Goal: Task Accomplishment & Management: Complete application form

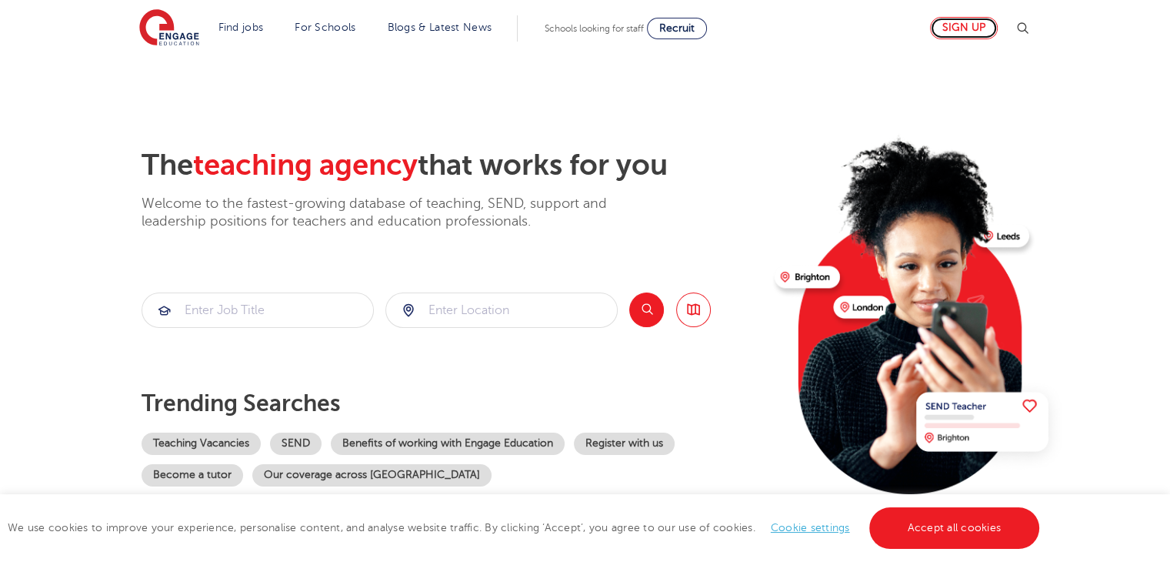
click at [981, 23] on link "Sign up" at bounding box center [964, 28] width 68 height 22
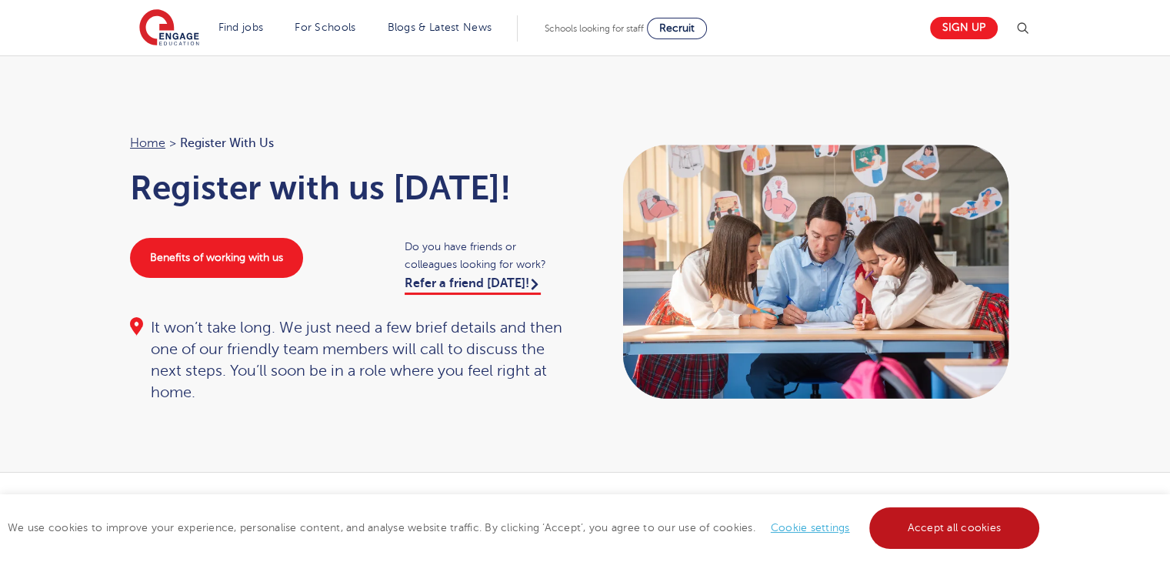
click at [934, 530] on link "Accept all cookies" at bounding box center [954, 528] width 171 height 42
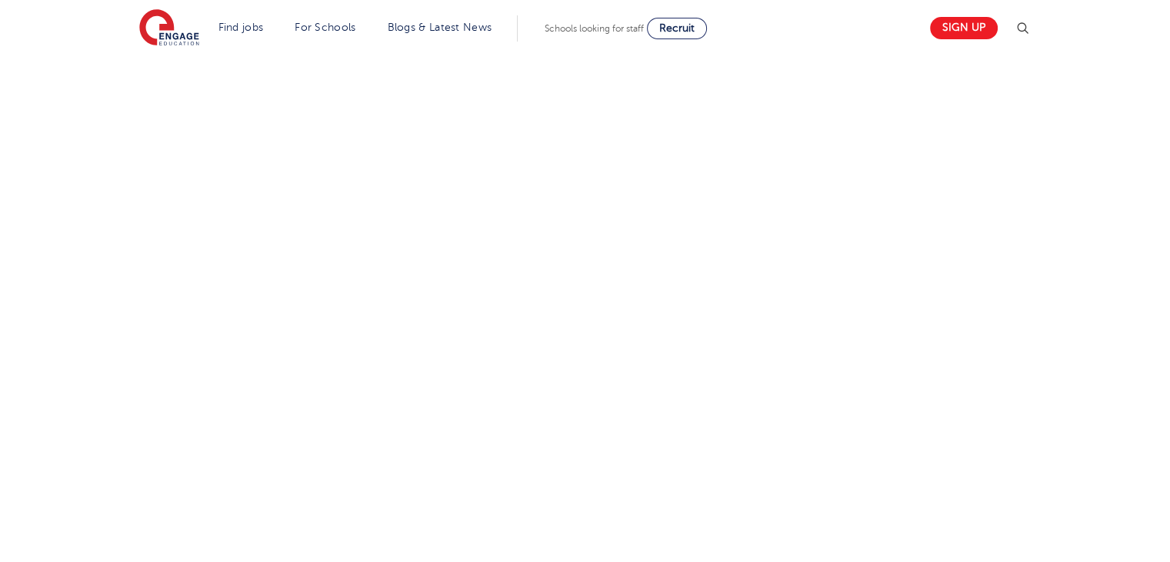
scroll to position [803, 0]
click at [789, 439] on div "Let us know more about you!" at bounding box center [584, 177] width 933 height 908
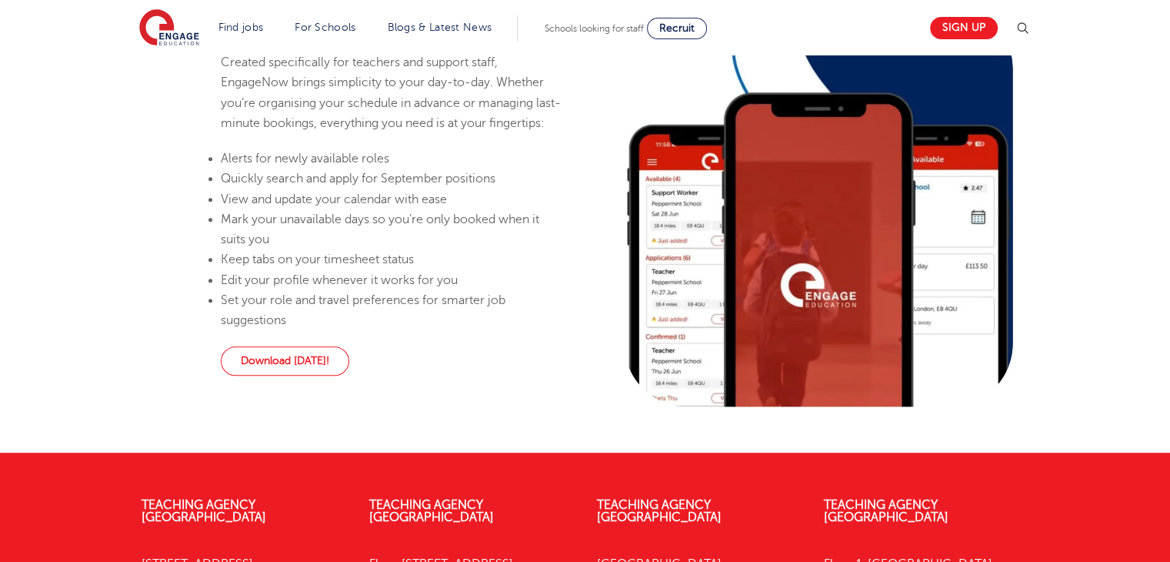
scroll to position [369, 0]
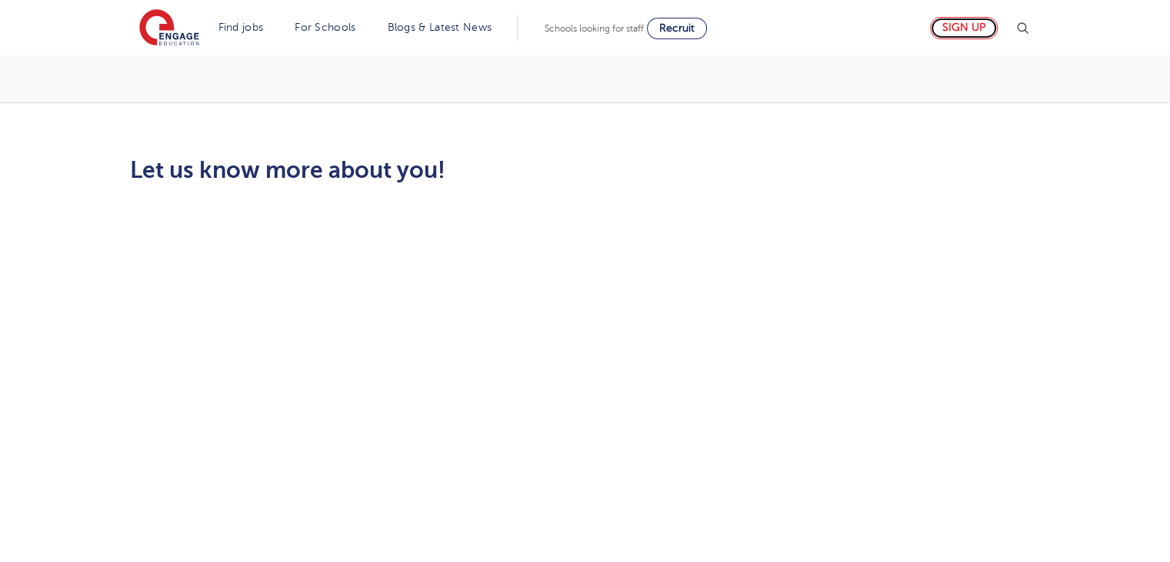
click at [972, 32] on link "Sign up" at bounding box center [964, 28] width 68 height 22
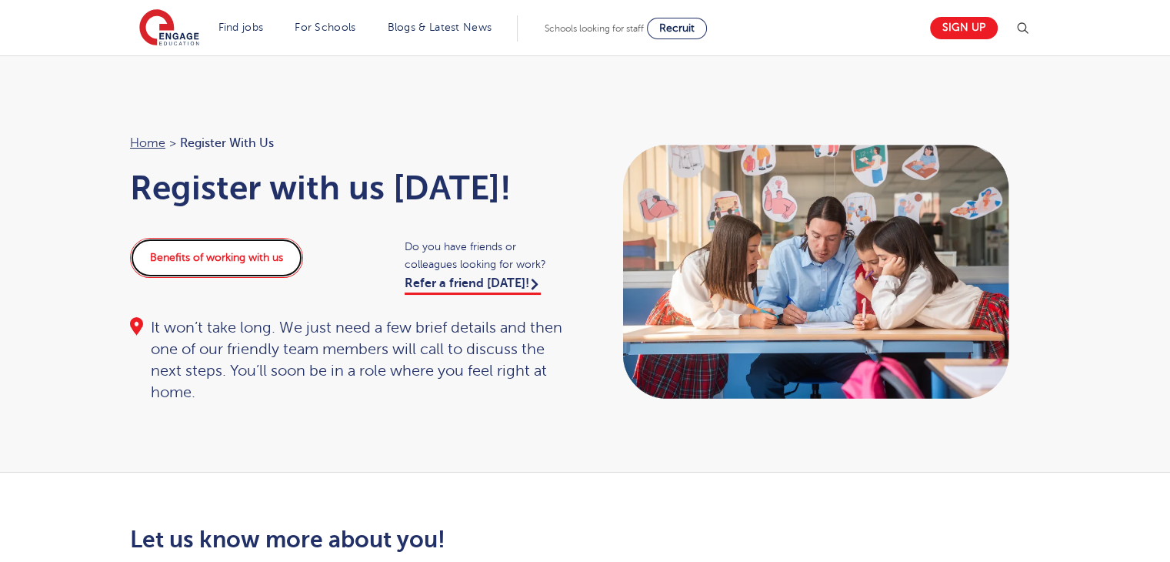
click at [270, 259] on link "Benefits of working with us" at bounding box center [216, 258] width 173 height 40
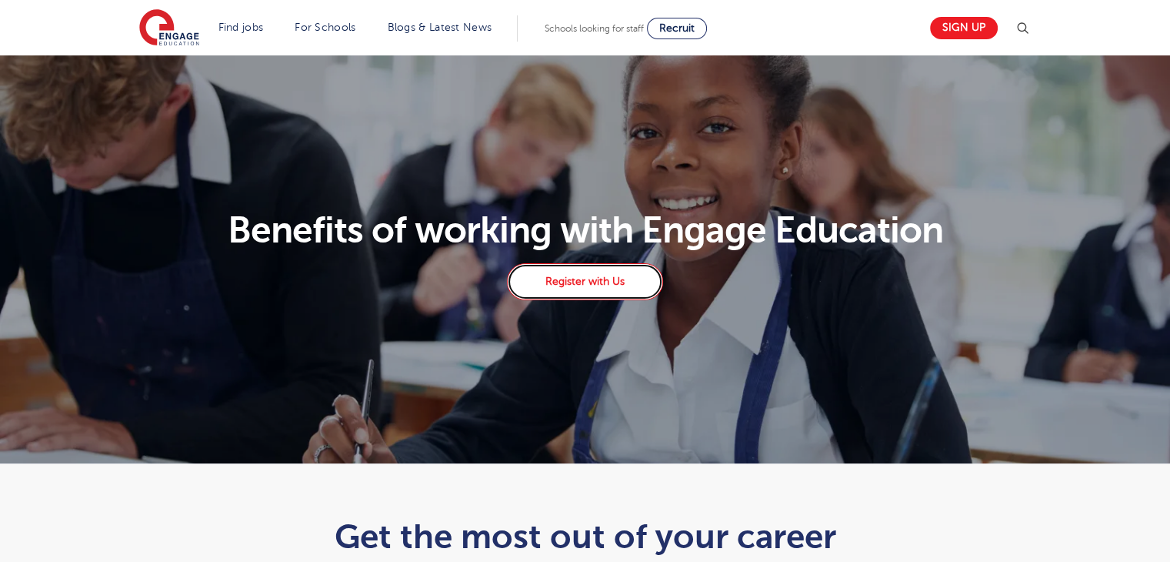
click at [610, 282] on link "Register with Us" at bounding box center [584, 281] width 155 height 37
